Goal: Check status: Check status

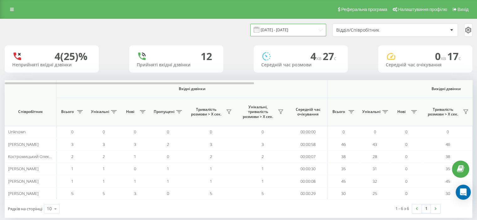
click at [270, 31] on input "[DATE] - [DATE]" at bounding box center [288, 30] width 76 height 12
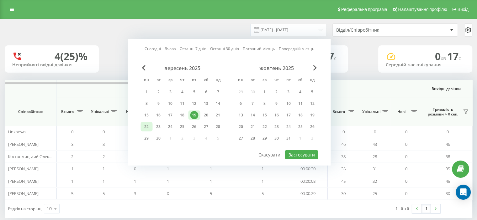
click at [145, 126] on div "22" at bounding box center [146, 127] width 8 height 8
click at [309, 153] on button "Застосувати" at bounding box center [300, 154] width 33 height 9
type input "[DATE] - [DATE]"
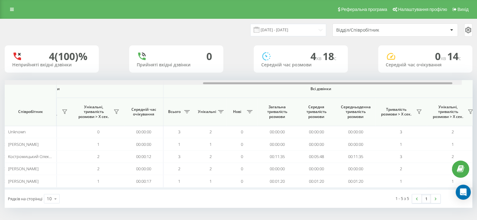
scroll to position [0, 407]
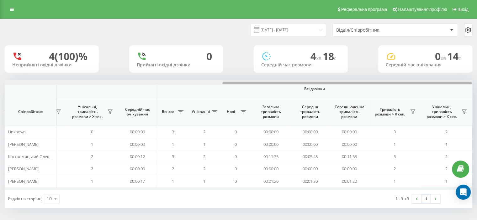
drag, startPoint x: 80, startPoint y: 84, endPoint x: 317, endPoint y: 93, distance: 237.3
click at [317, 93] on div "Вхідні дзвінки Вихідні дзвінки Всі дзвінки Співробітник Всього Унікальні Нові П…" at bounding box center [238, 135] width 467 height 110
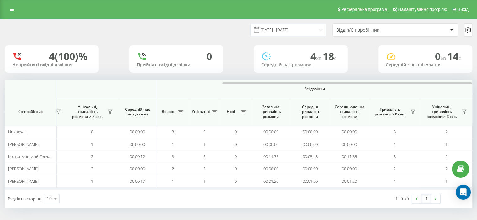
scroll to position [0, 0]
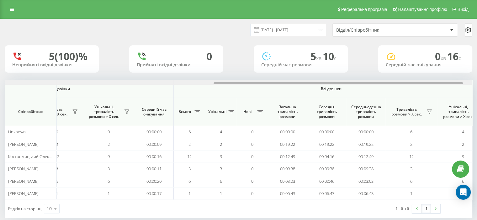
scroll to position [0, 407]
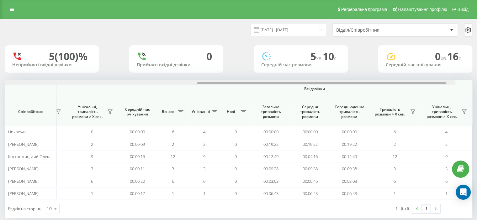
click at [277, 81] on div at bounding box center [221, 82] width 467 height 5
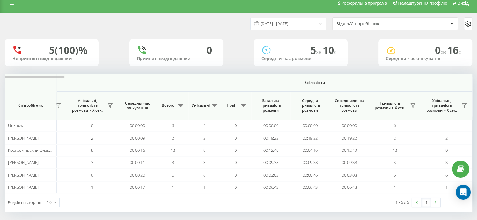
scroll to position [9, 0]
